Goal: Task Accomplishment & Management: Complete application form

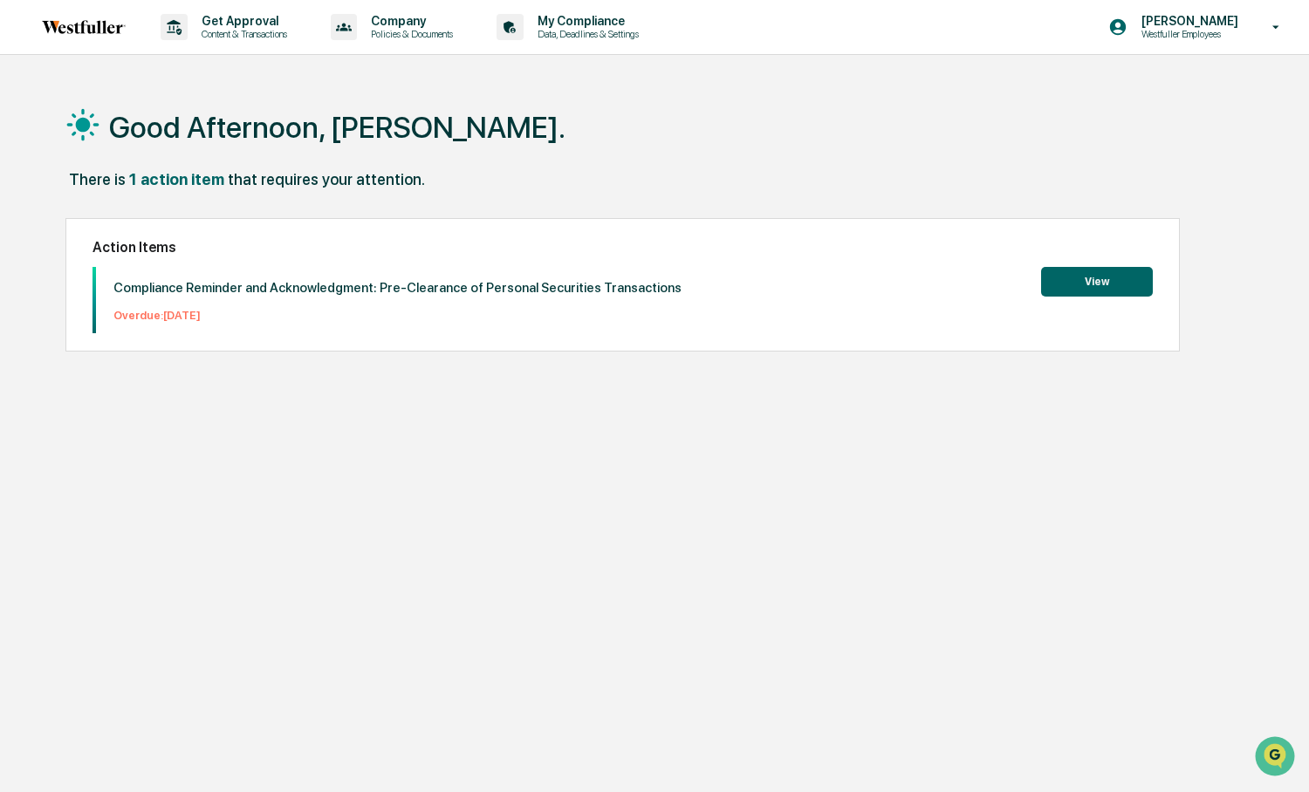
click at [1075, 286] on button "View" at bounding box center [1097, 282] width 112 height 30
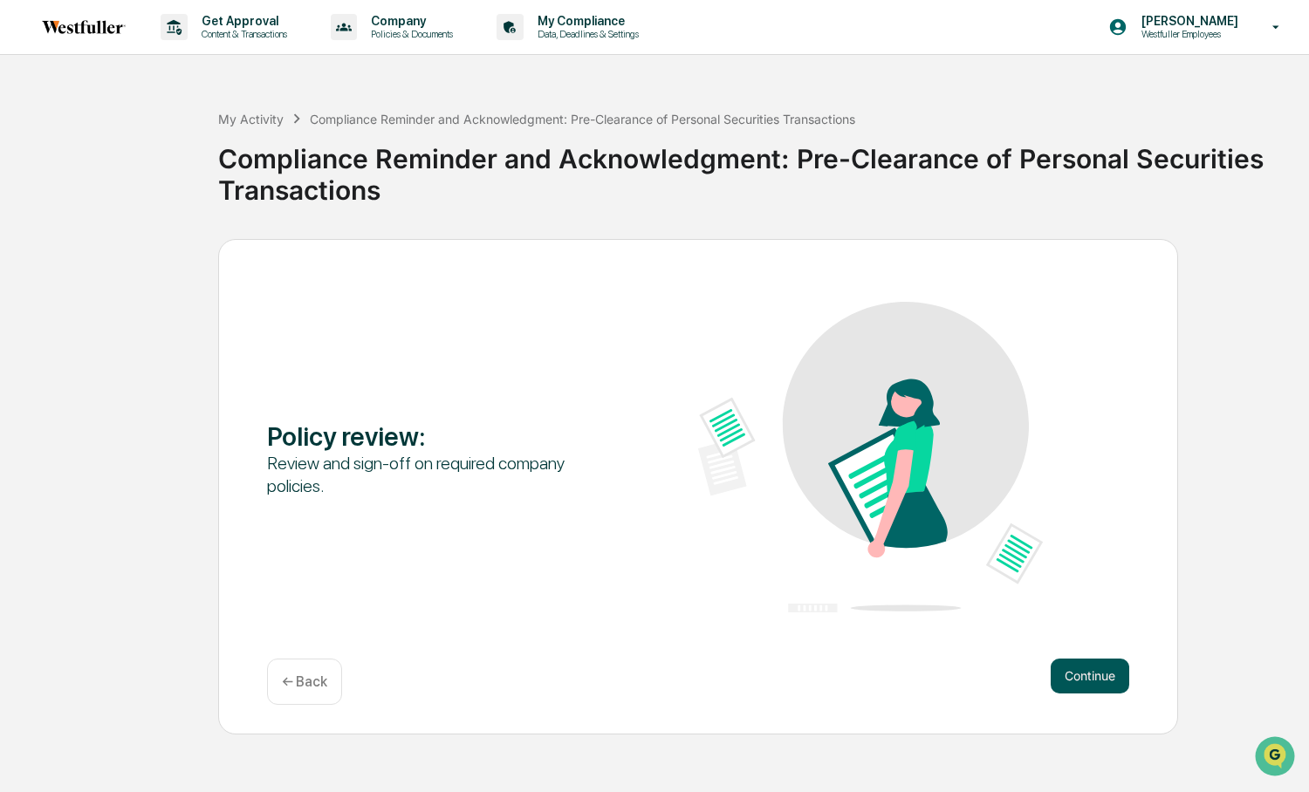
click at [1084, 676] on button "Continue" at bounding box center [1090, 676] width 79 height 35
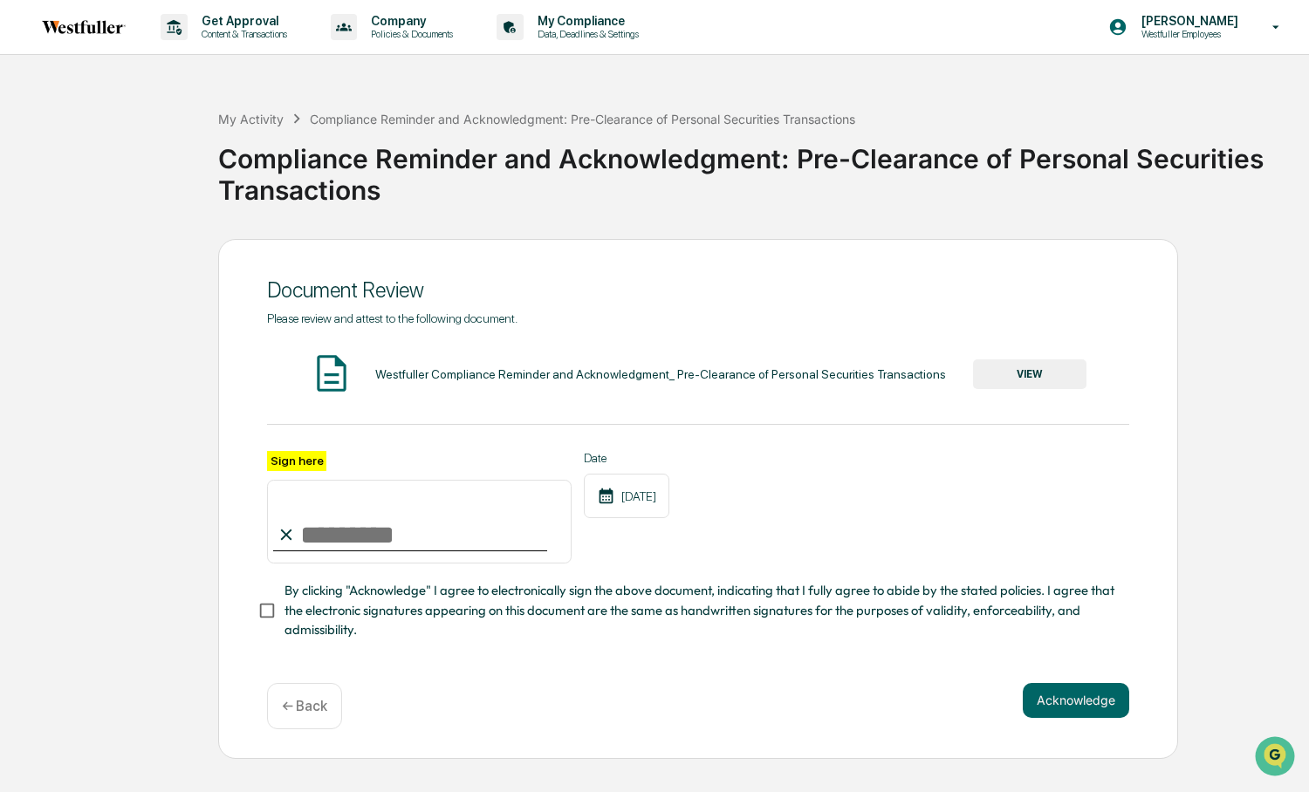
click at [1012, 368] on button "VIEW" at bounding box center [1029, 375] width 113 height 30
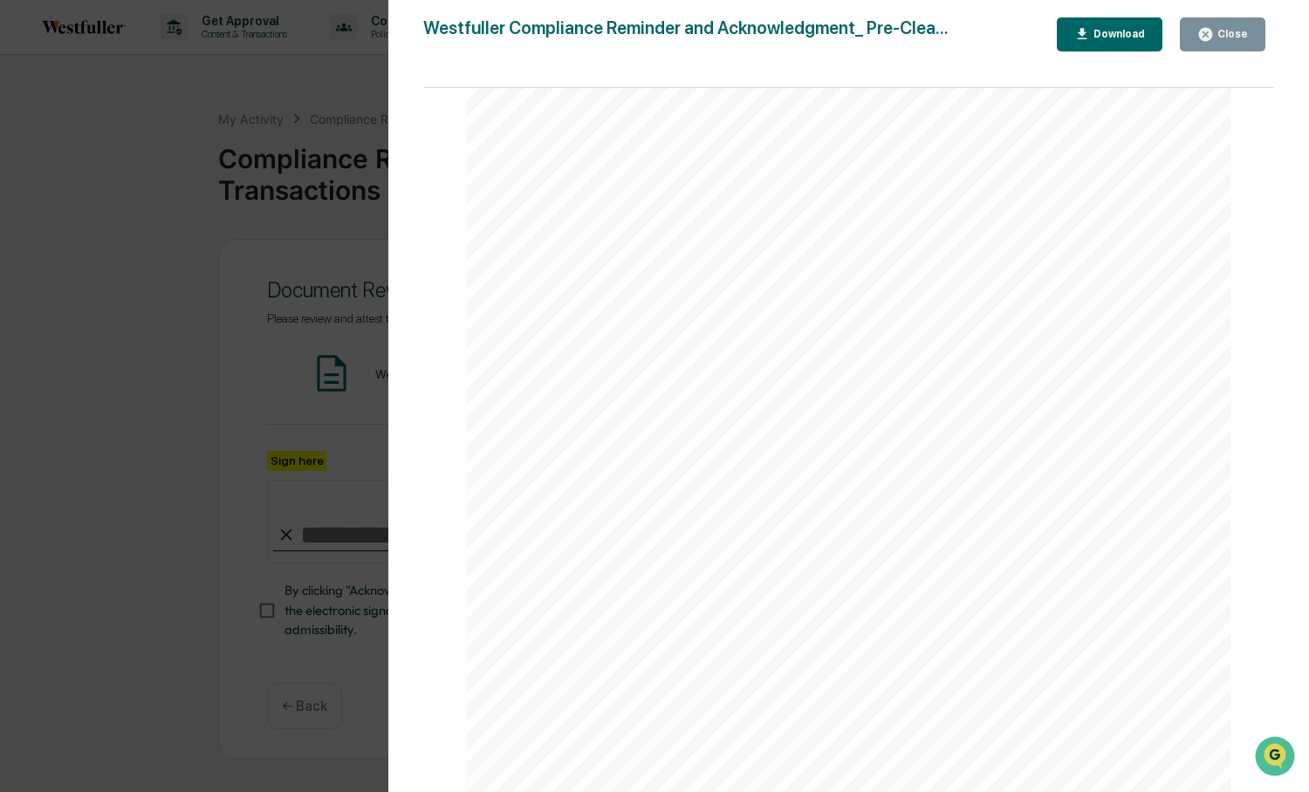
scroll to position [324, 0]
click at [1212, 33] on icon "button" at bounding box center [1205, 34] width 13 height 13
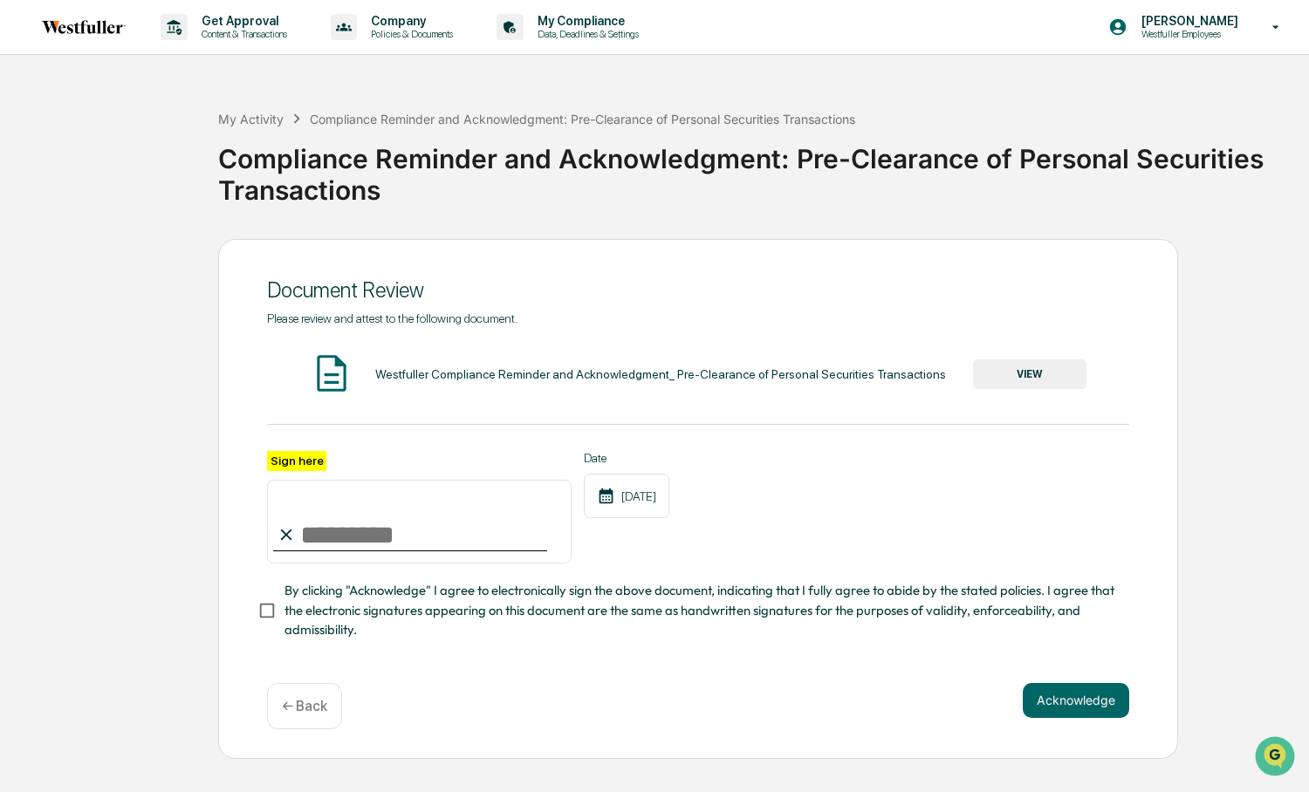
click at [322, 534] on input "Sign here" at bounding box center [419, 522] width 305 height 84
type input "**********"
click at [1063, 702] on button "Acknowledge" at bounding box center [1076, 700] width 106 height 35
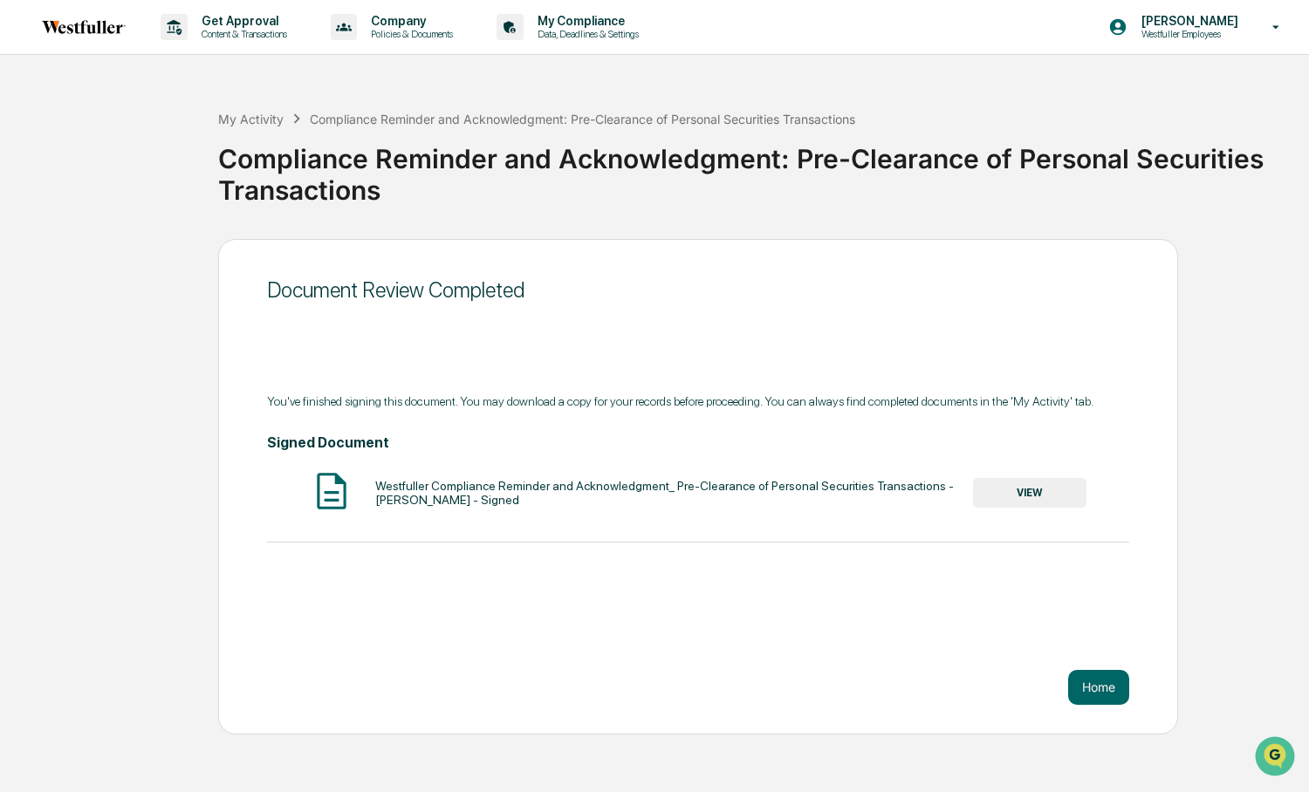
click at [1026, 503] on button "VIEW" at bounding box center [1029, 493] width 113 height 30
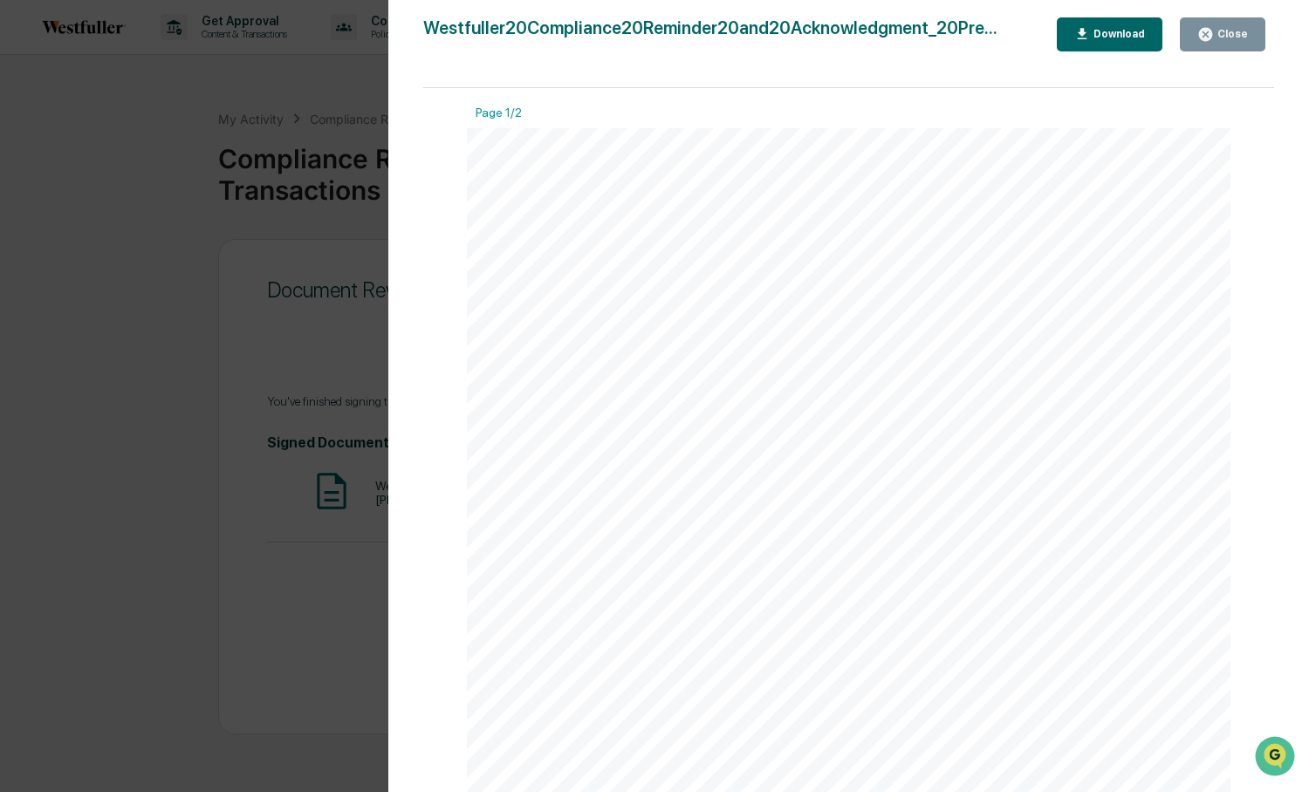
click at [1108, 39] on div "Download" at bounding box center [1117, 34] width 55 height 12
